Goal: Communication & Community: Answer question/provide support

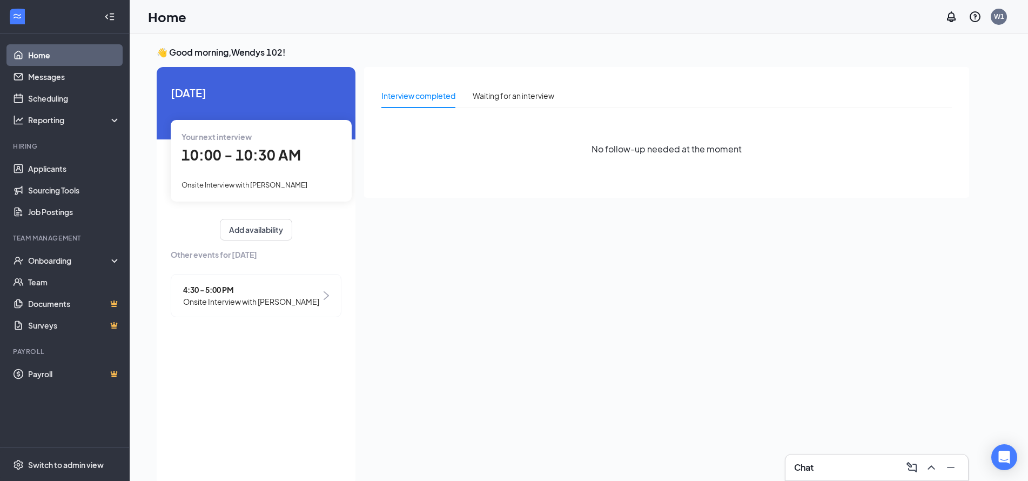
click at [248, 186] on span "Onsite Interview with Jacob Davidson" at bounding box center [244, 184] width 126 height 9
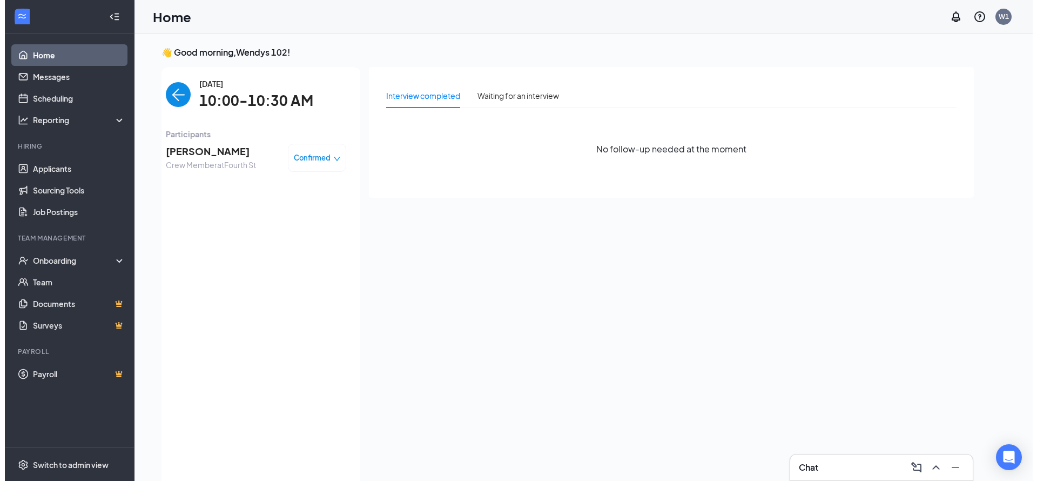
scroll to position [4, 0]
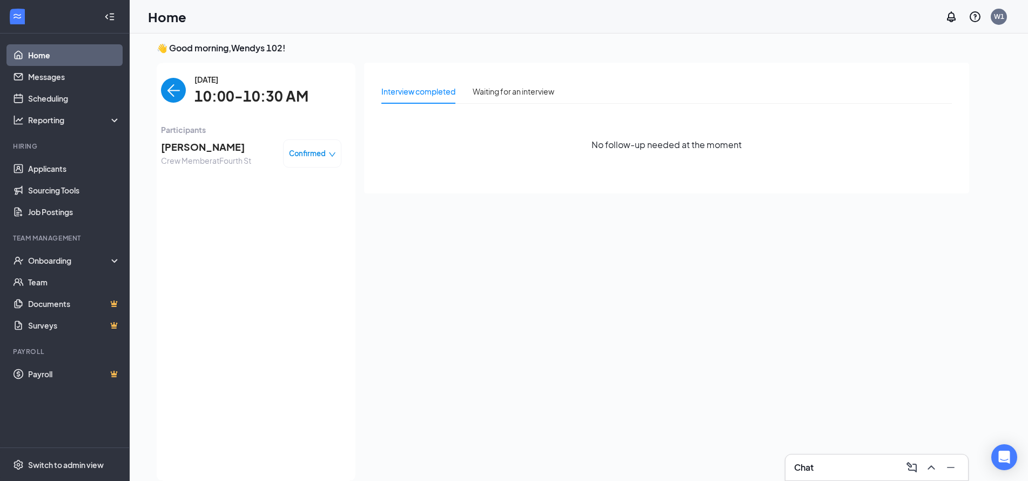
click at [188, 145] on span "[PERSON_NAME]" at bounding box center [206, 146] width 90 height 15
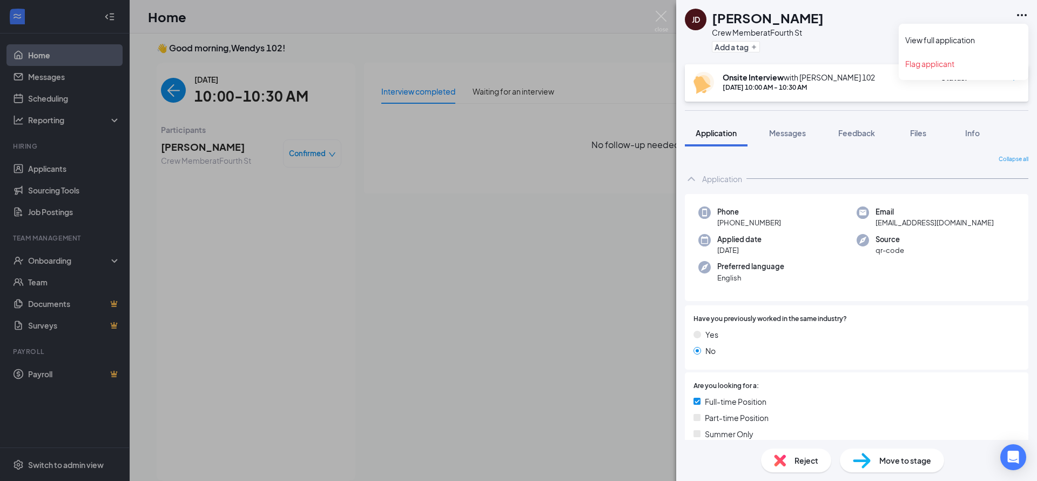
click at [1016, 14] on icon "Ellipses" at bounding box center [1021, 15] width 13 height 13
click at [947, 39] on link "View full application" at bounding box center [963, 40] width 117 height 11
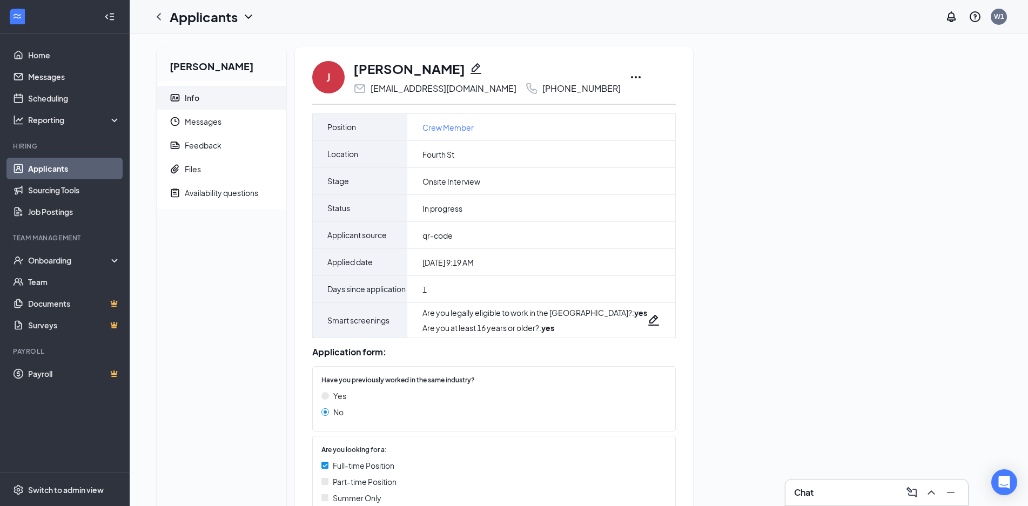
click at [866, 365] on div "[PERSON_NAME] Info Messages Feedback Files Availability questions J [PERSON_NAM…" at bounding box center [578, 329] width 861 height 566
click at [47, 170] on link "Applicants" at bounding box center [74, 169] width 92 height 22
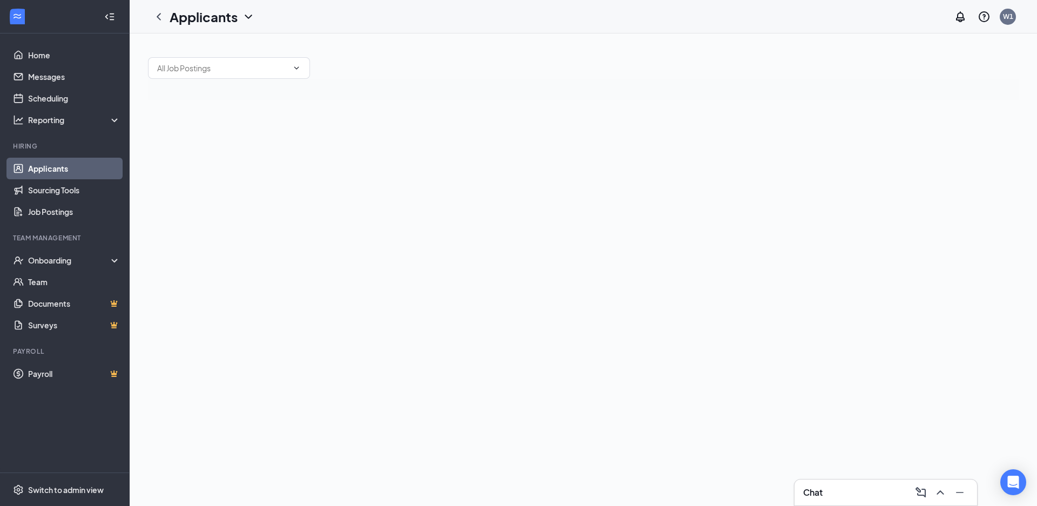
click at [67, 174] on link "Applicants" at bounding box center [74, 169] width 92 height 22
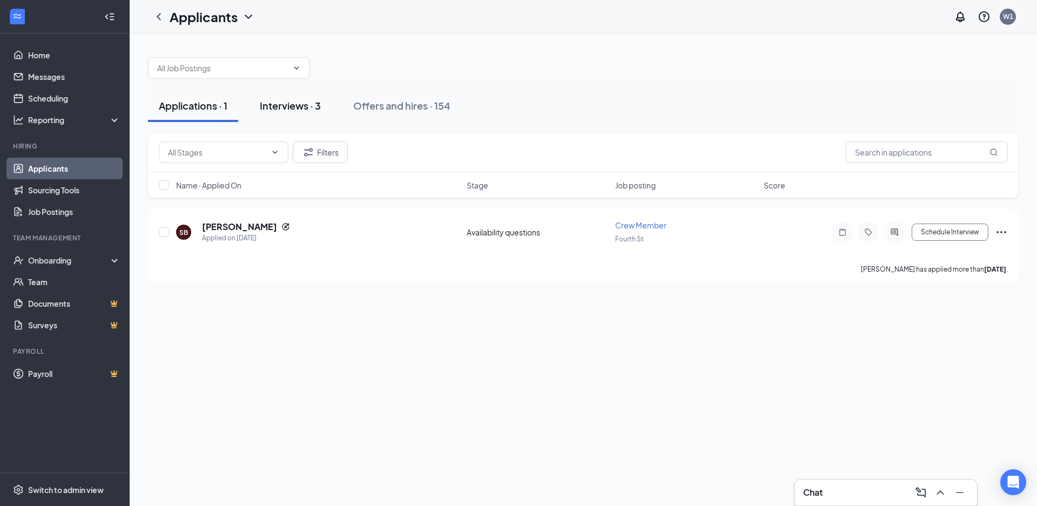
click at [263, 109] on button "Interviews · 3" at bounding box center [290, 106] width 83 height 32
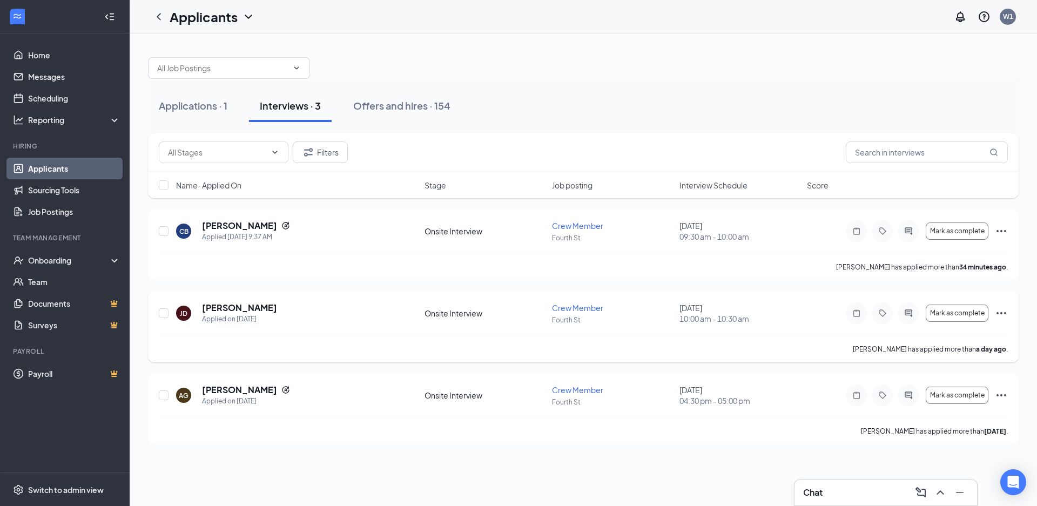
click at [1005, 312] on icon "Ellipses" at bounding box center [1001, 313] width 10 height 2
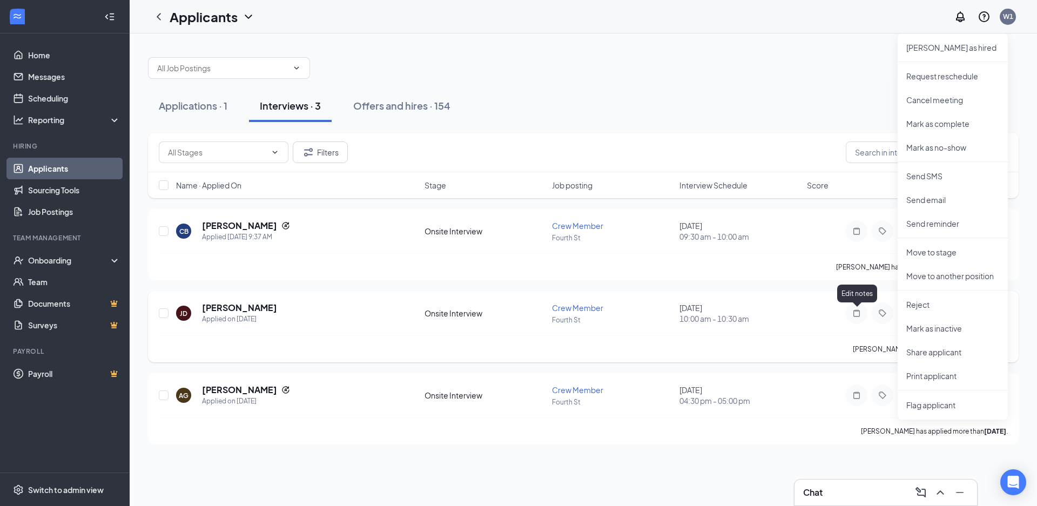
click at [856, 313] on icon "Note" at bounding box center [856, 313] width 13 height 9
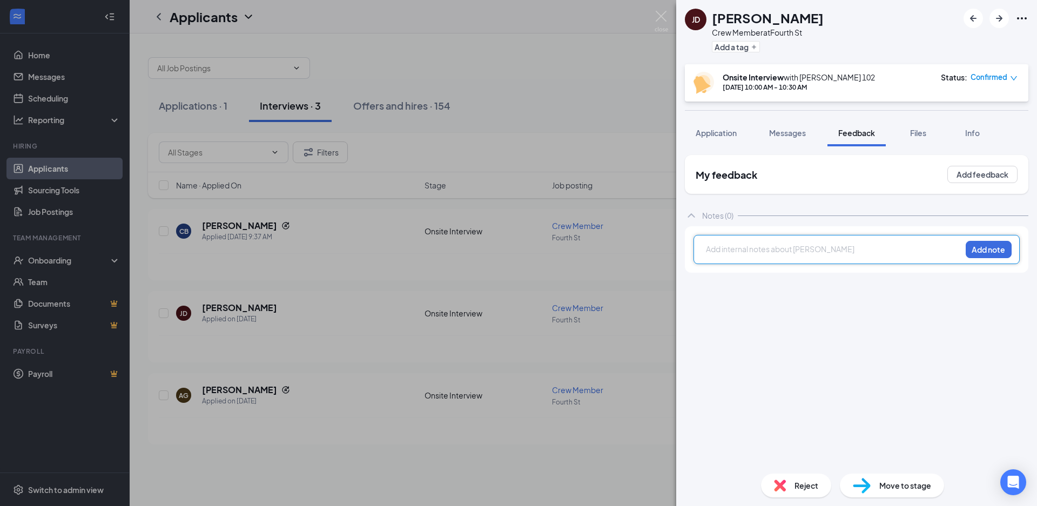
click at [756, 255] on div at bounding box center [833, 249] width 254 height 11
click at [989, 258] on button "Add note" at bounding box center [989, 249] width 46 height 17
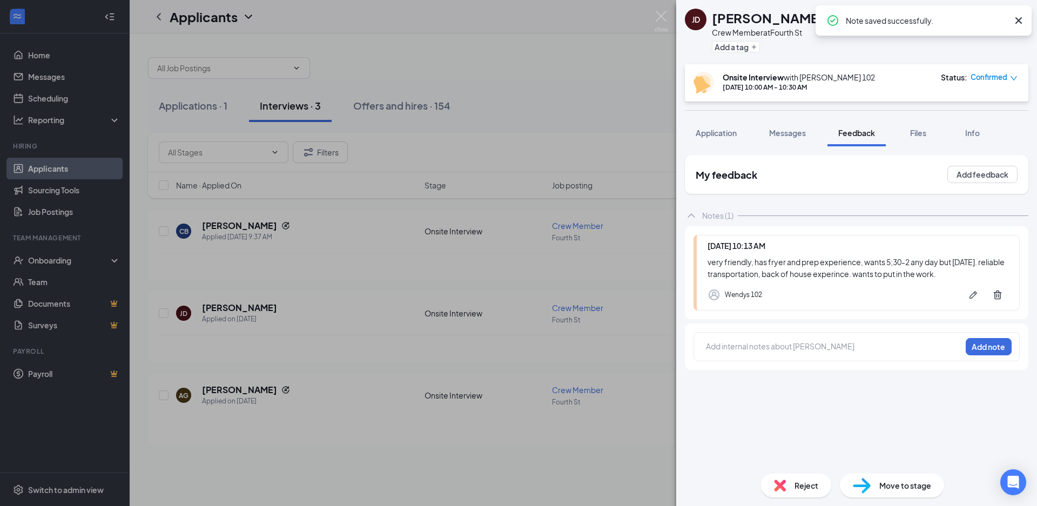
click at [1019, 23] on icon "Cross" at bounding box center [1018, 20] width 13 height 13
click at [498, 26] on div "[PERSON_NAME] Crew Member at Fourth St Add a tag Onsite Interview with [PERSON_…" at bounding box center [518, 253] width 1037 height 506
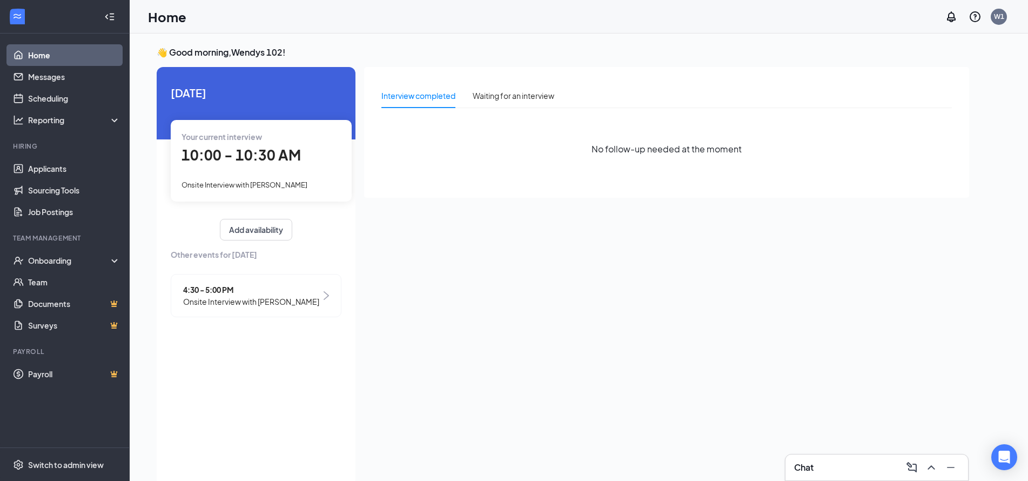
click at [257, 189] on span "Onsite Interview with Jacob Davidson" at bounding box center [244, 184] width 126 height 9
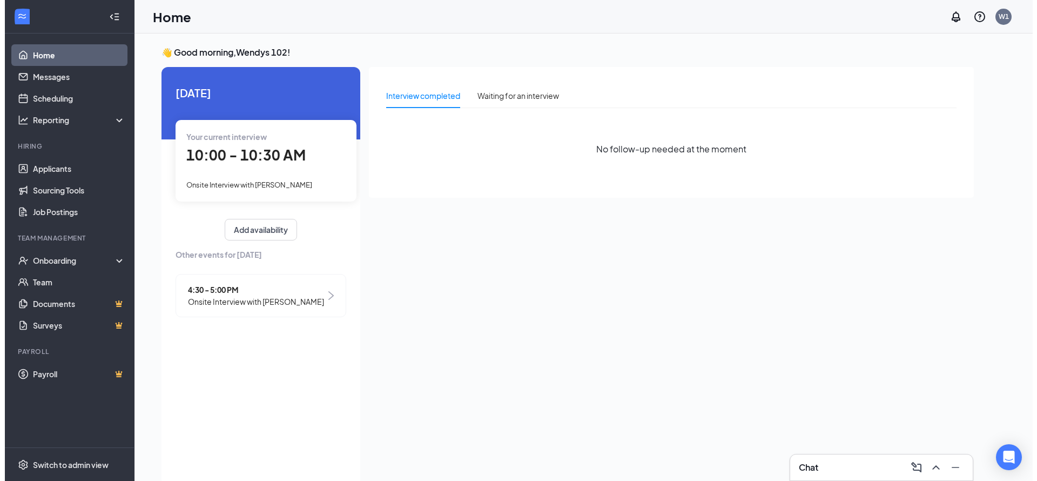
scroll to position [4, 0]
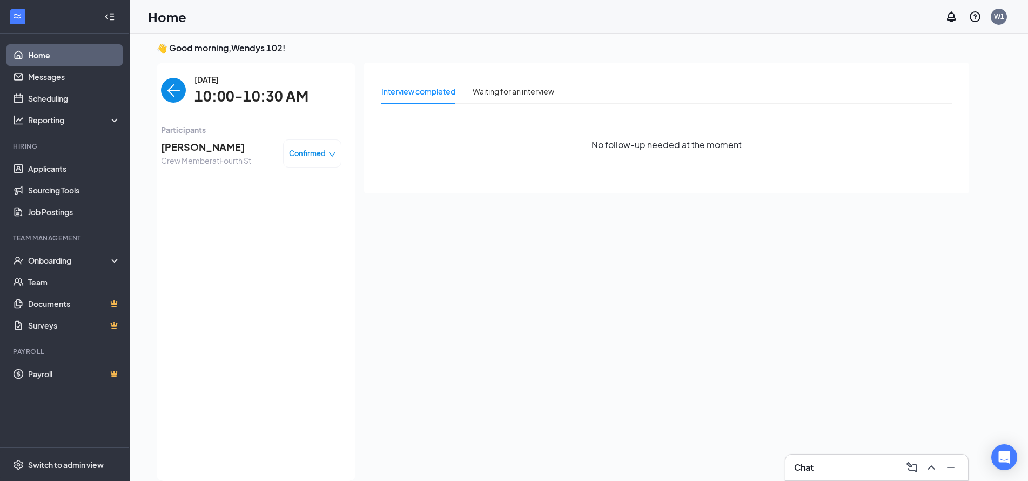
click at [185, 145] on span "[PERSON_NAME]" at bounding box center [206, 146] width 90 height 15
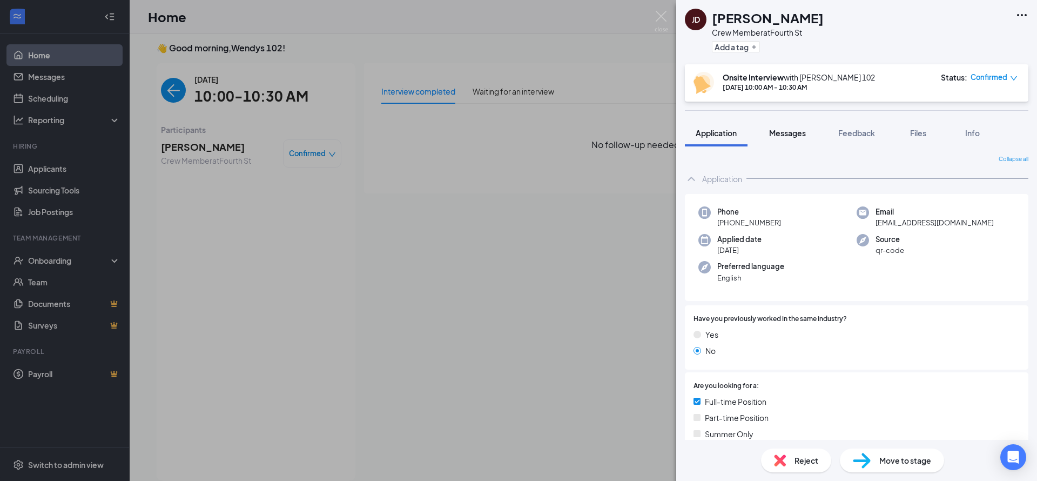
click at [796, 133] on span "Messages" at bounding box center [787, 133] width 37 height 10
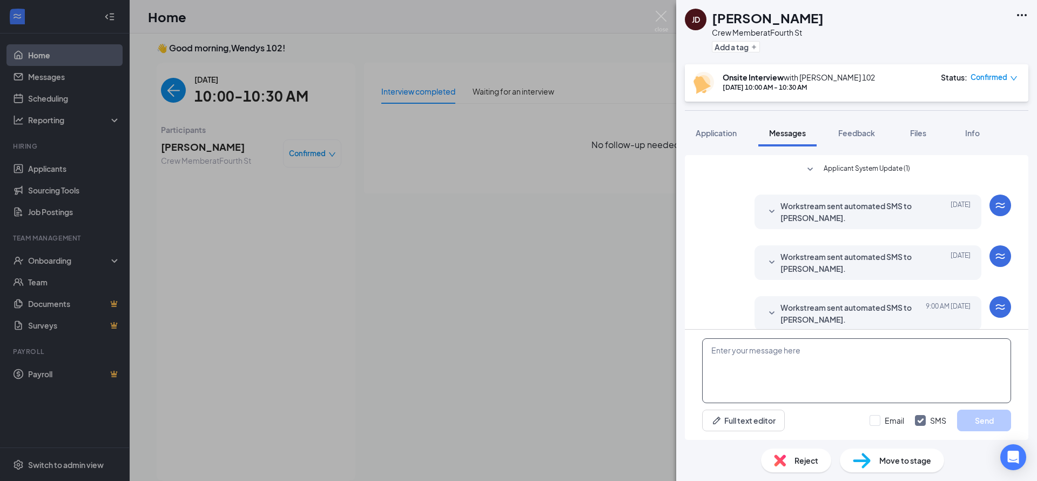
scroll to position [259, 0]
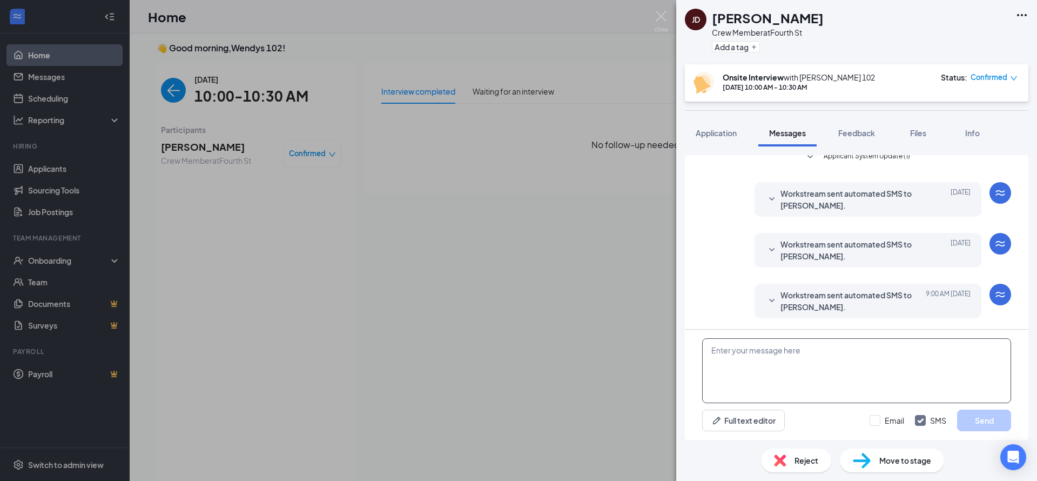
click at [791, 365] on textarea at bounding box center [856, 370] width 309 height 65
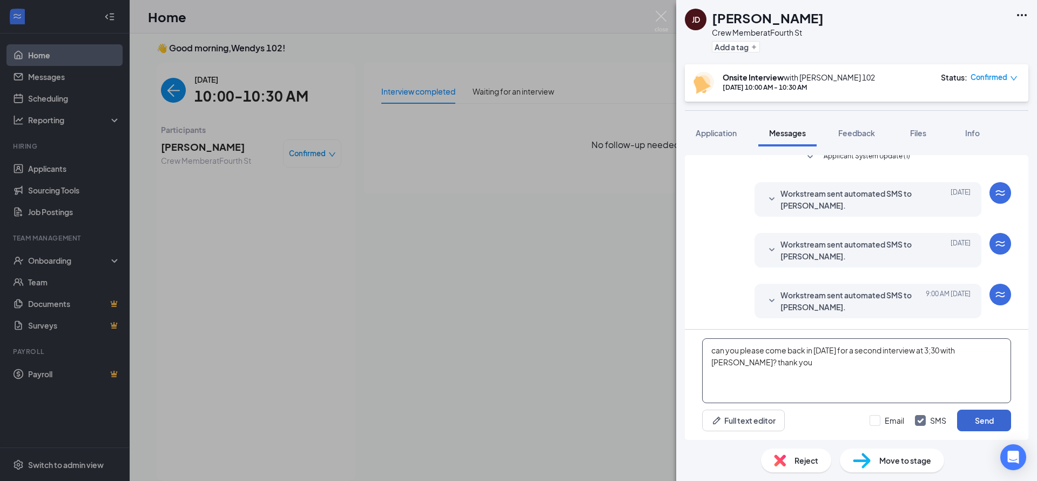
type textarea "can you please come back in tomorrow for a second interview at 3;30 with lori? …"
click at [982, 418] on button "Send" at bounding box center [984, 420] width 54 height 22
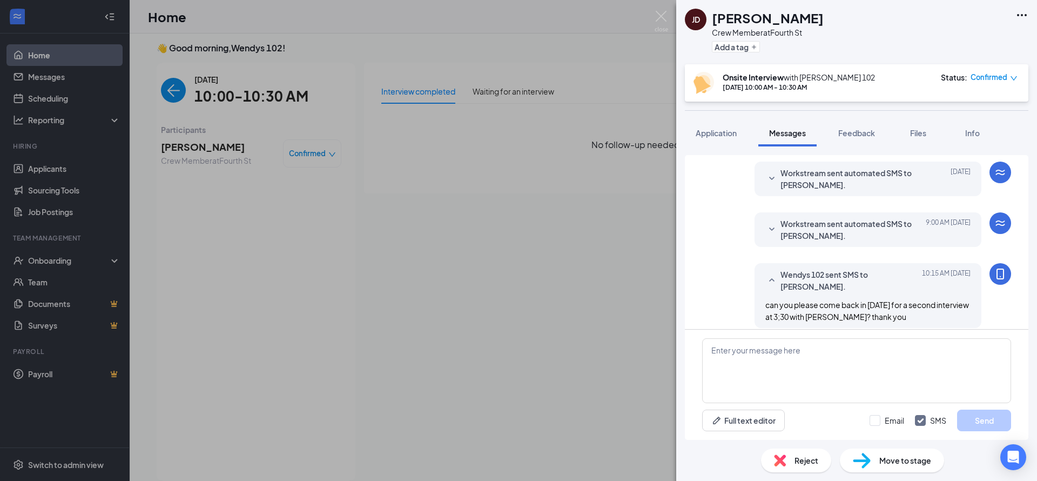
scroll to position [340, 0]
